Goal: Information Seeking & Learning: Check status

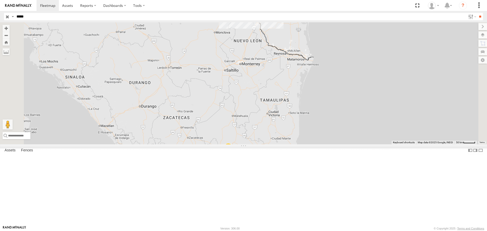
click at [34, 16] on input "*****" at bounding box center [239, 16] width 451 height 7
click at [477, 13] on input "**" at bounding box center [480, 16] width 6 height 7
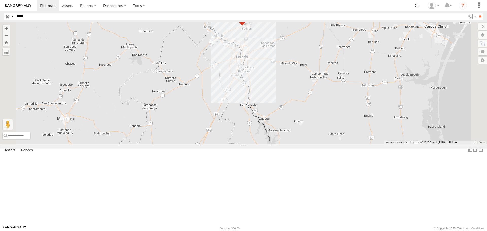
drag, startPoint x: 348, startPoint y: 42, endPoint x: 340, endPoint y: 101, distance: 60.1
click at [341, 101] on div "40347 40347 DAÑADO" at bounding box center [243, 83] width 487 height 122
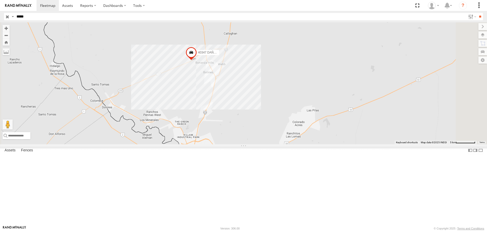
drag, startPoint x: 282, startPoint y: 49, endPoint x: 306, endPoint y: 123, distance: 78.1
click at [306, 123] on div "40347 40347 DAÑADO" at bounding box center [243, 83] width 487 height 122
click at [0, 0] on span at bounding box center [0, 0] width 0 height 0
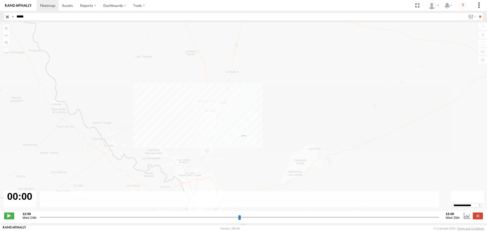
type input "**********"
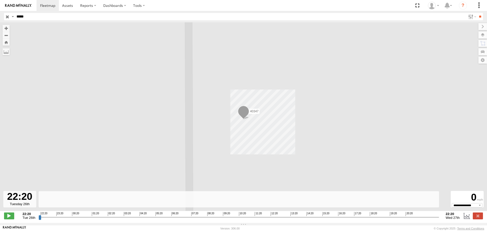
click at [241, 113] on span at bounding box center [243, 112] width 11 height 14
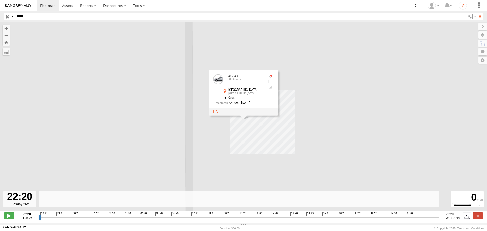
click at [216, 113] on link at bounding box center [215, 112] width 5 height 4
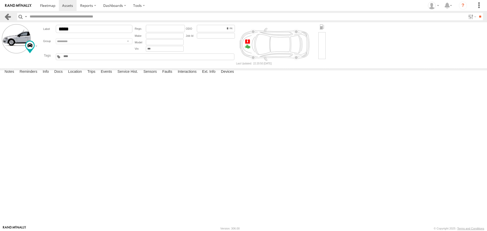
click at [9, 15] on link at bounding box center [7, 16] width 7 height 7
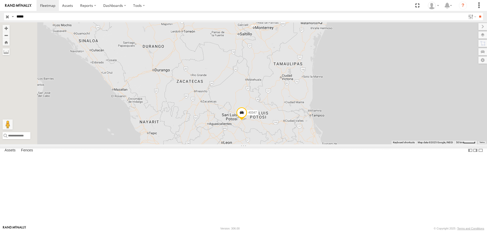
drag, startPoint x: 314, startPoint y: 179, endPoint x: 328, endPoint y: 142, distance: 39.1
click at [328, 142] on div "40347 40347 DAÑADO" at bounding box center [243, 83] width 487 height 122
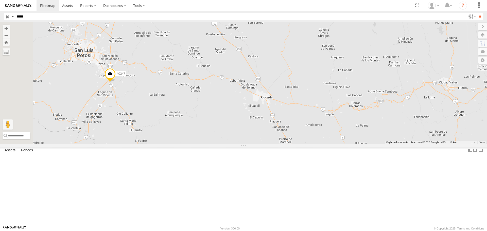
drag, startPoint x: 210, startPoint y: 91, endPoint x: 251, endPoint y: 111, distance: 45.4
click at [250, 111] on div "40347 40347 DAÑADO" at bounding box center [243, 83] width 487 height 122
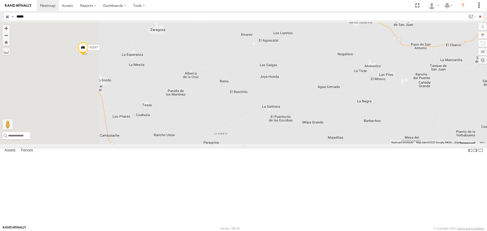
drag, startPoint x: 189, startPoint y: 117, endPoint x: 243, endPoint y: 130, distance: 56.0
click at [243, 130] on div "40347 40347 DAÑADO" at bounding box center [243, 83] width 487 height 122
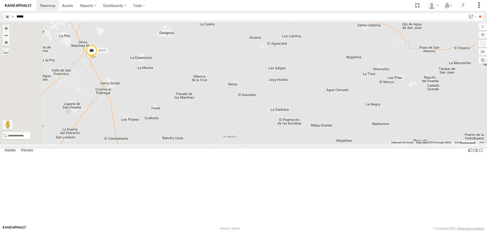
click at [97, 59] on span at bounding box center [91, 52] width 11 height 14
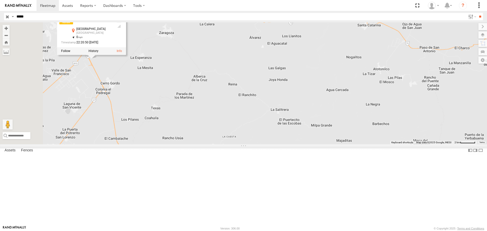
click at [235, 121] on div "40347 40347 DAÑADO 40347 All Assets Zaragoza Zaragoza 22.00562 , -100.83245 0 2…" at bounding box center [243, 83] width 487 height 122
